Goal: Transaction & Acquisition: Purchase product/service

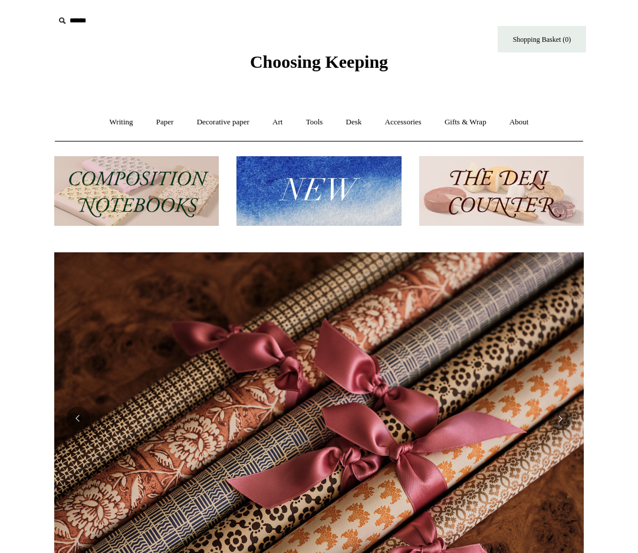
click at [328, 198] on img at bounding box center [318, 191] width 165 height 70
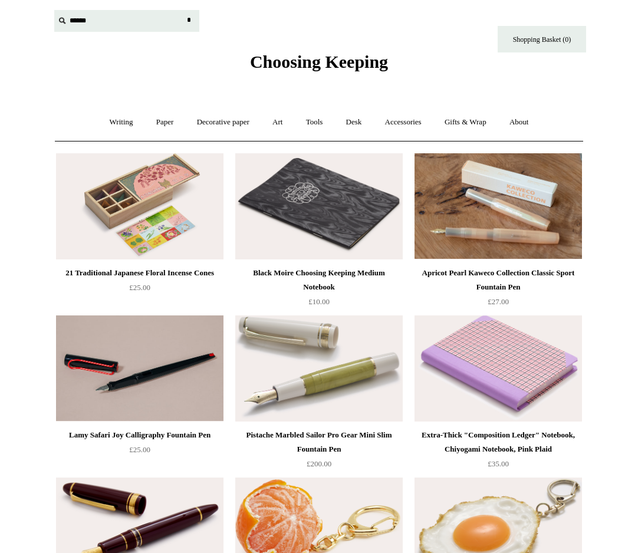
click at [82, 14] on input "text" at bounding box center [126, 21] width 145 height 22
type input "**********"
click at [183, 10] on input "*" at bounding box center [189, 20] width 12 height 21
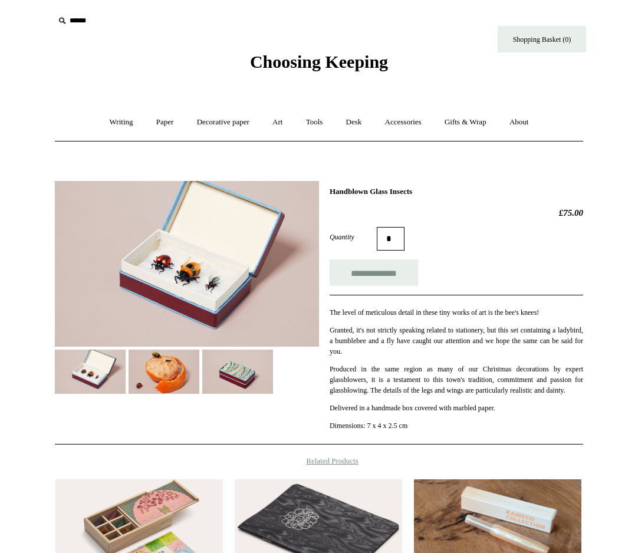
click at [193, 270] on img at bounding box center [187, 264] width 264 height 166
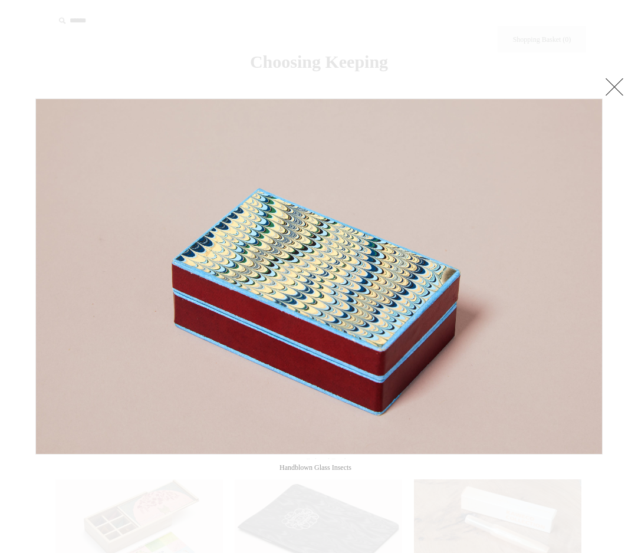
click at [616, 83] on link at bounding box center [615, 87] width 24 height 24
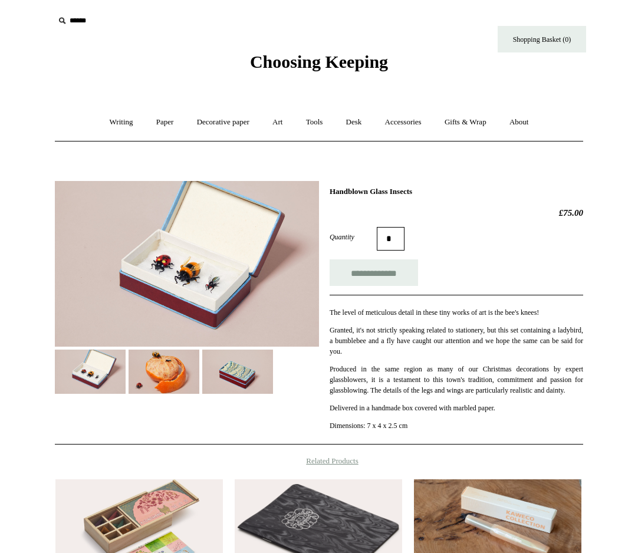
drag, startPoint x: 432, startPoint y: 192, endPoint x: 328, endPoint y: 193, distance: 103.2
click at [328, 193] on div "**********" at bounding box center [319, 308] width 528 height 273
copy h1 "Handblown Glass Insects"
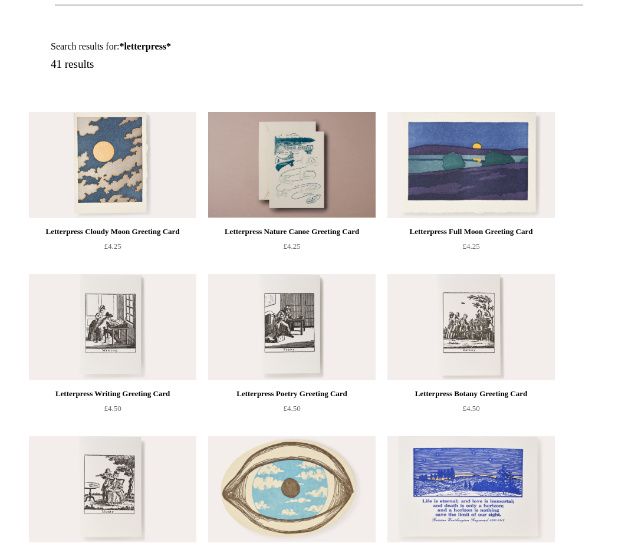
scroll to position [53, 0]
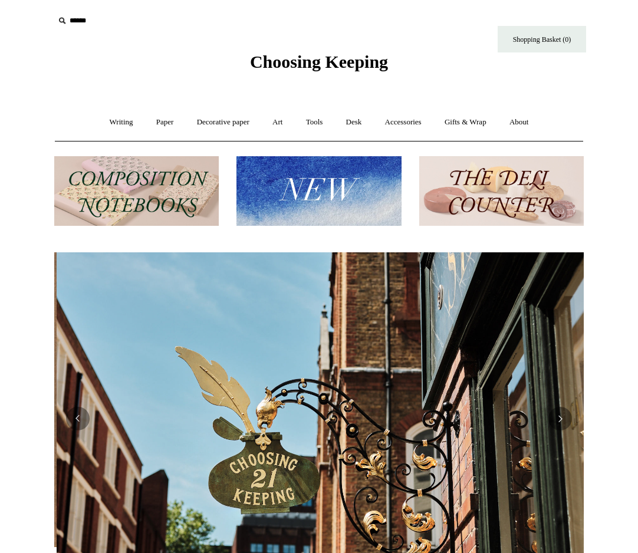
scroll to position [0, 530]
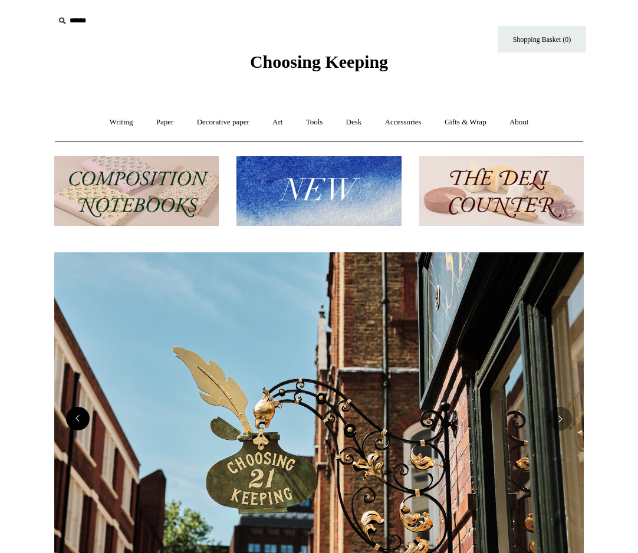
click at [77, 428] on button "Previous" at bounding box center [78, 419] width 24 height 24
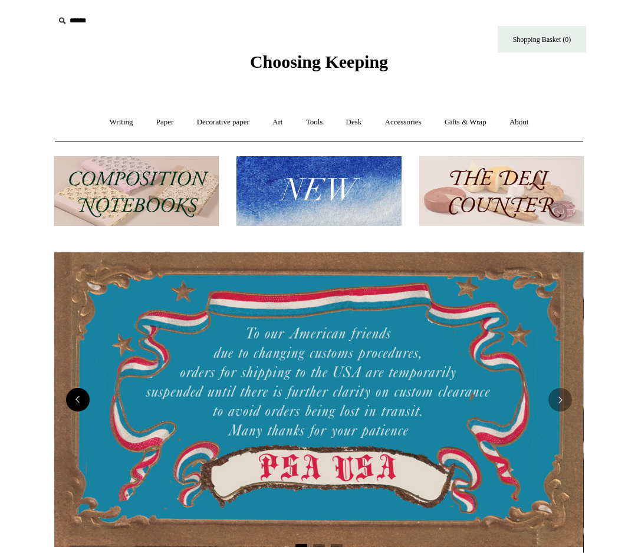
scroll to position [0, 0]
click at [469, 119] on link "Gifts & Wrap +" at bounding box center [465, 122] width 63 height 31
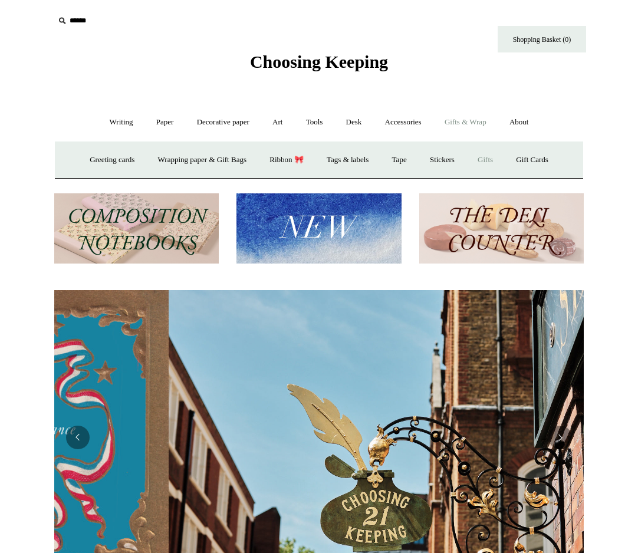
click at [494, 159] on link "Gifts +" at bounding box center [485, 159] width 37 height 31
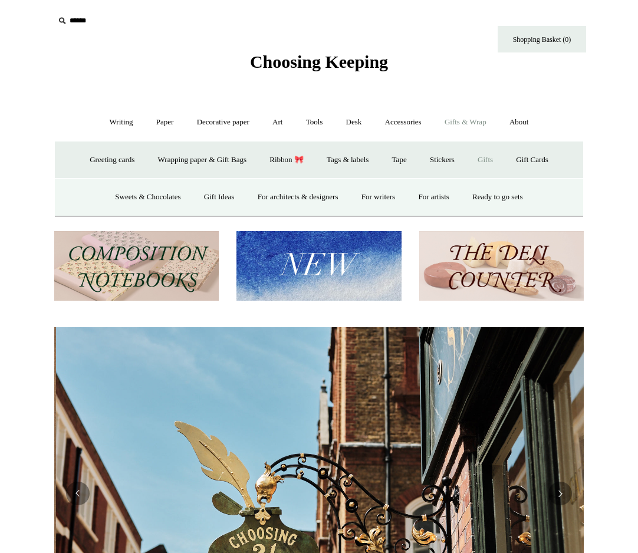
scroll to position [0, 530]
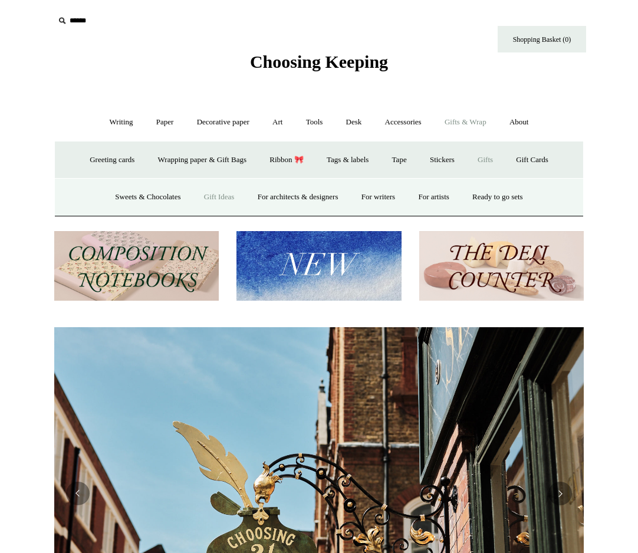
click at [209, 198] on link "Gift Ideas" at bounding box center [219, 197] width 52 height 31
